Goal: Task Accomplishment & Management: Manage account settings

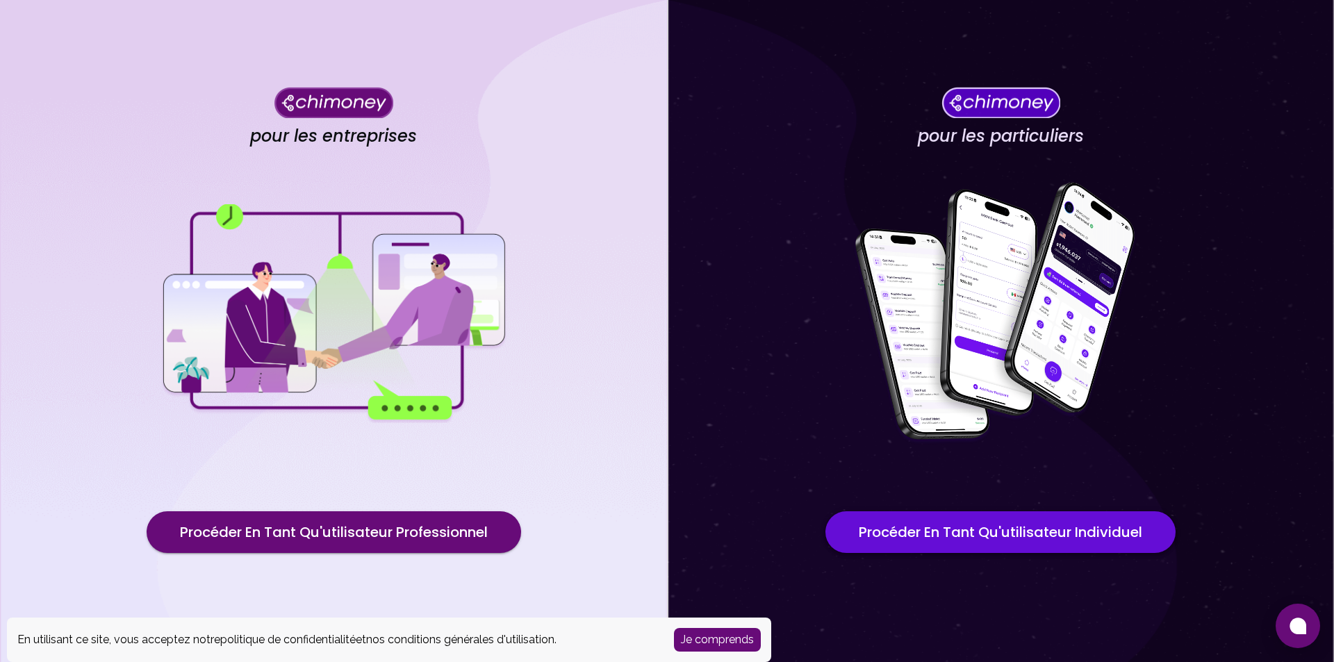
click at [1020, 532] on font "Procéder en tant qu'utilisateur individuel" at bounding box center [1000, 531] width 283 height 19
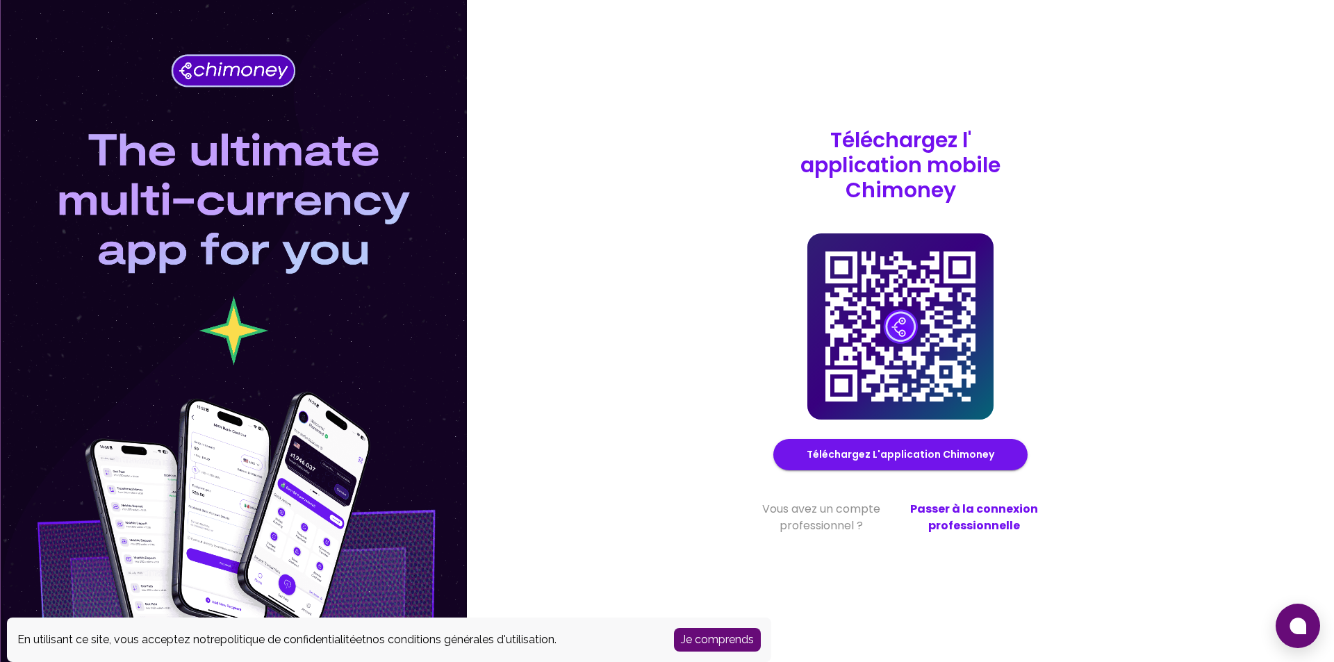
click at [735, 638] on font "Je comprends" at bounding box center [717, 639] width 73 height 13
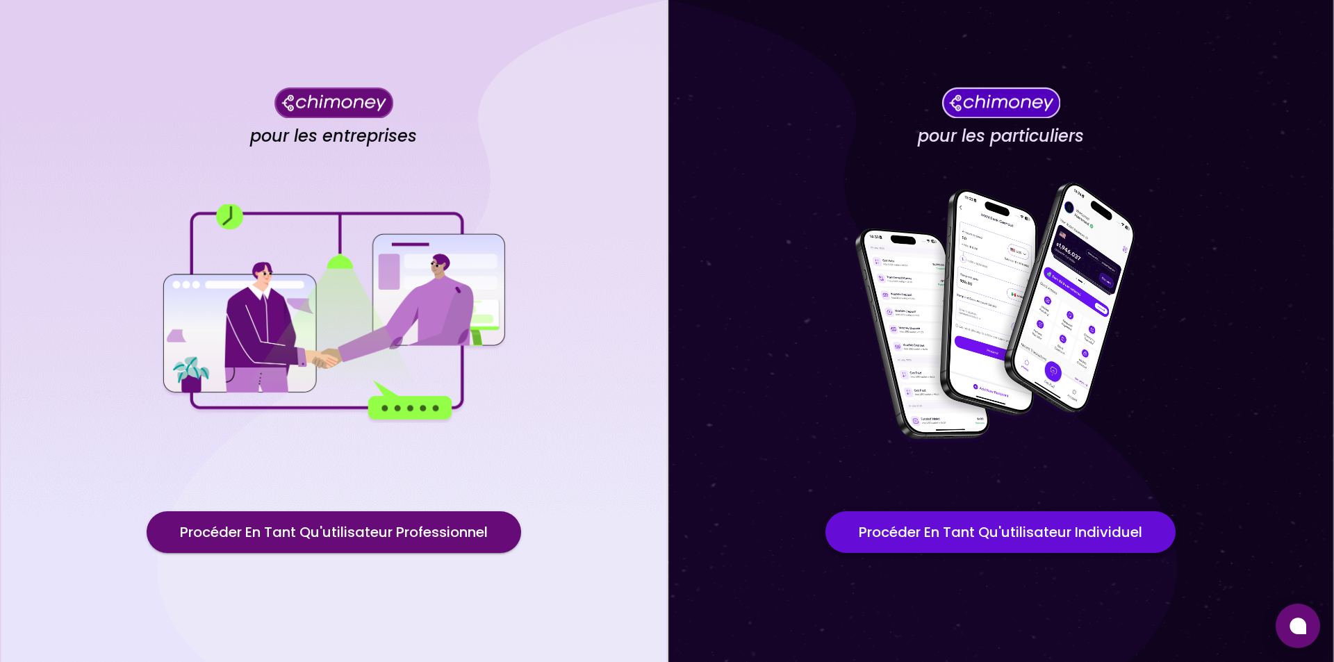
click at [975, 531] on font "Procéder en tant qu'utilisateur individuel" at bounding box center [1000, 531] width 283 height 19
click at [991, 533] on font "Procéder en tant qu'utilisateur individuel" at bounding box center [1000, 531] width 283 height 19
